Goal: Download file/media

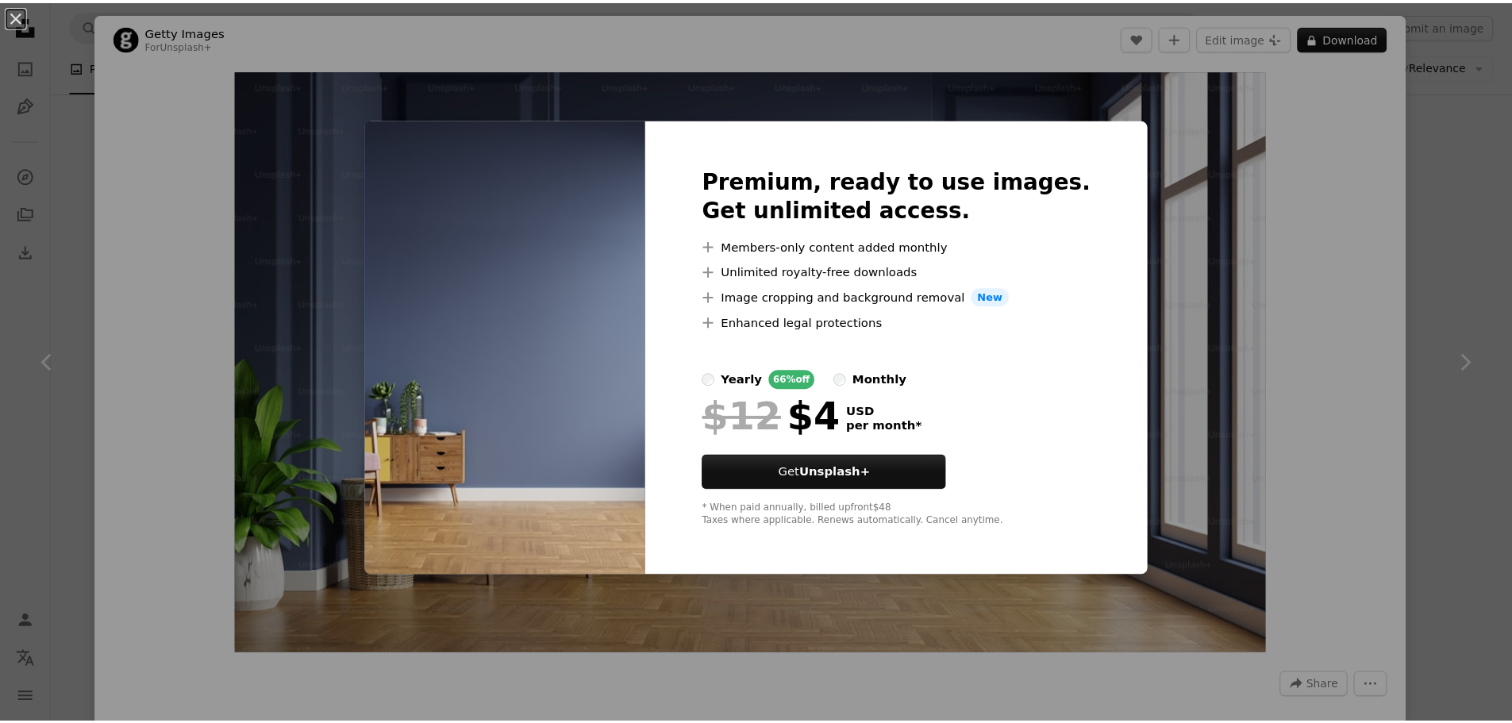
scroll to position [8233, 0]
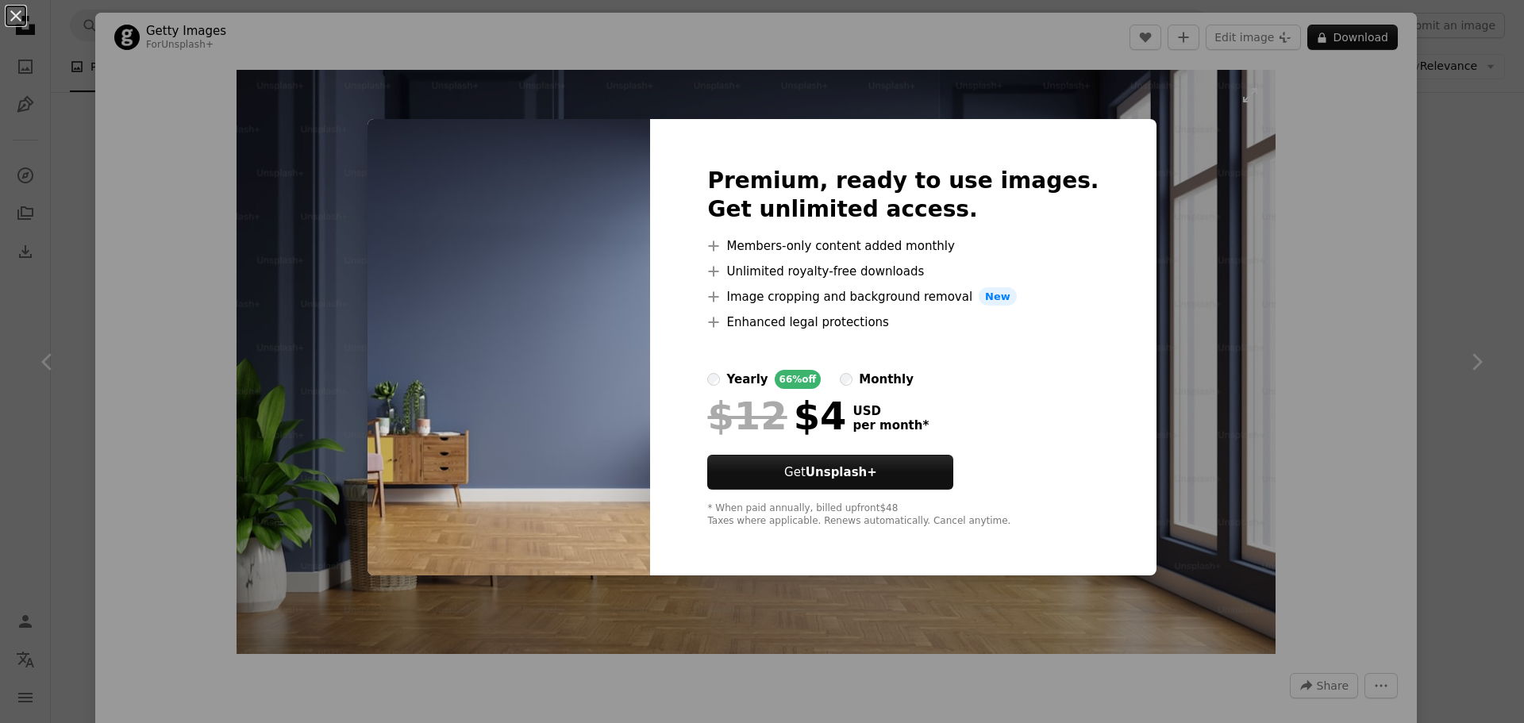
drag, startPoint x: 683, startPoint y: 73, endPoint x: 654, endPoint y: 95, distance: 36.8
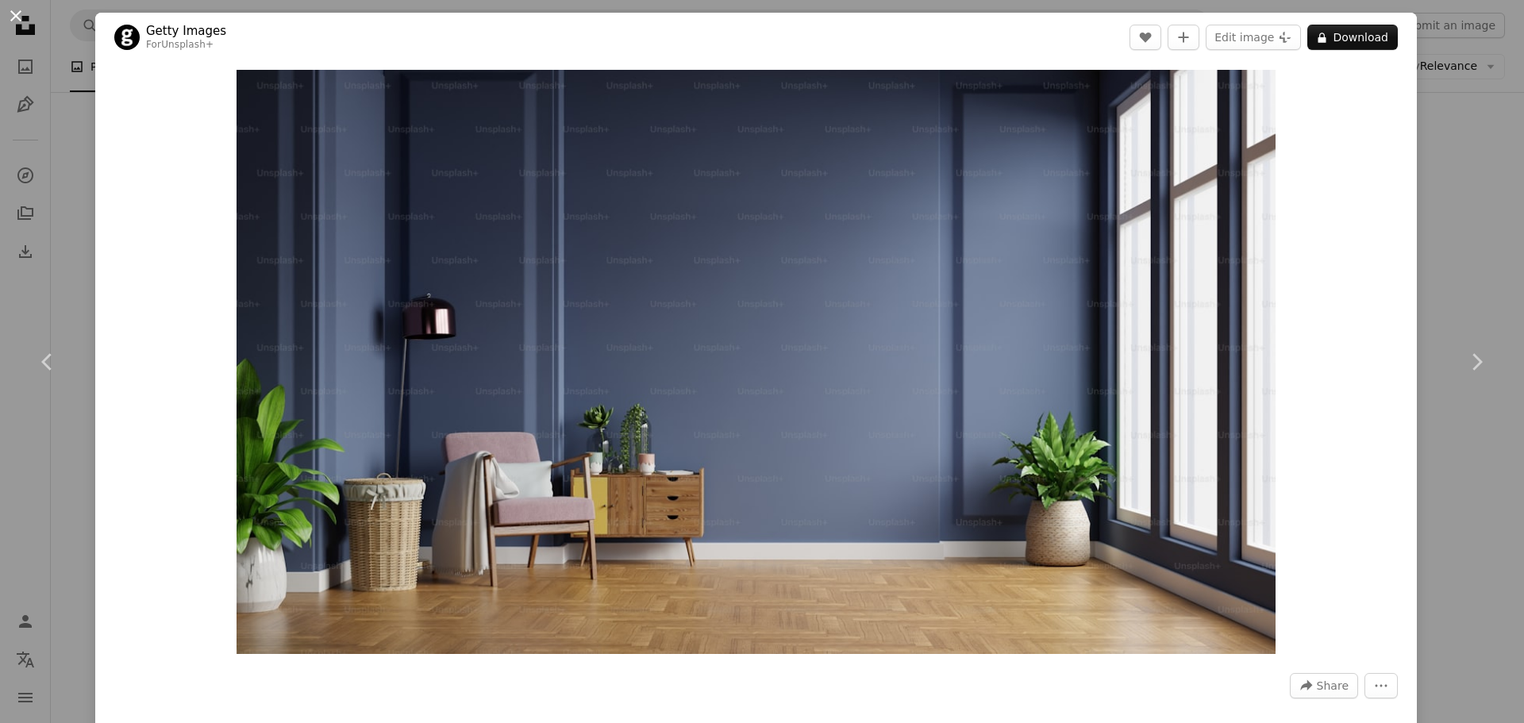
click at [20, 17] on button "An X shape" at bounding box center [15, 15] width 19 height 19
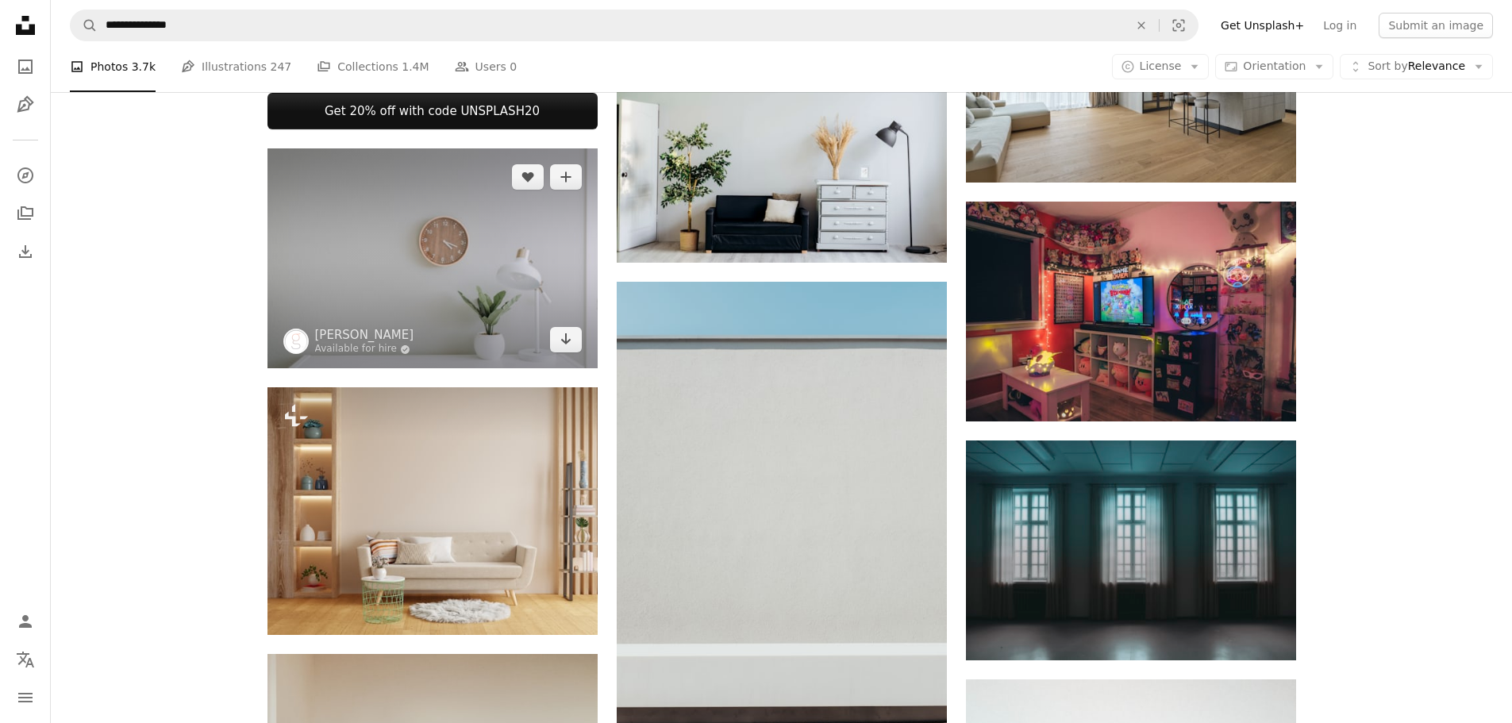
scroll to position [714, 0]
